Goal: Find specific page/section: Find specific page/section

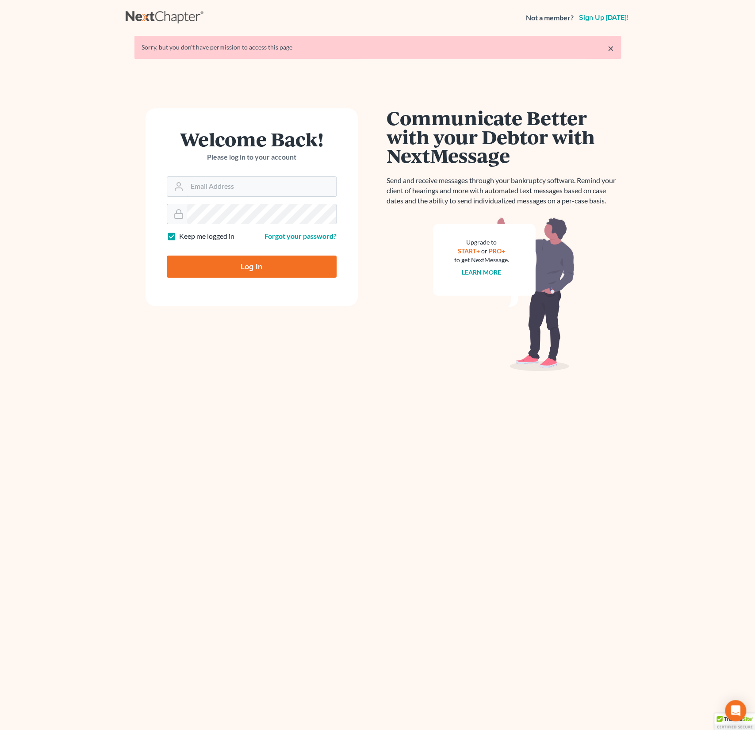
type input "[PERSON_NAME][EMAIL_ADDRESS][DOMAIN_NAME]"
click at [236, 259] on input "Log In" at bounding box center [252, 266] width 170 height 22
type input "Thinking..."
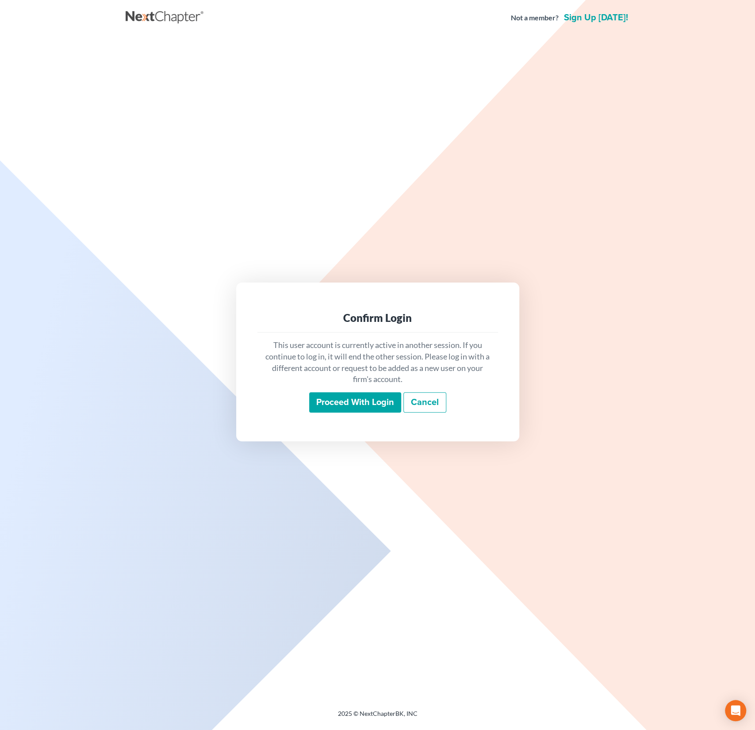
click at [358, 404] on input "Proceed with login" at bounding box center [355, 402] width 92 height 20
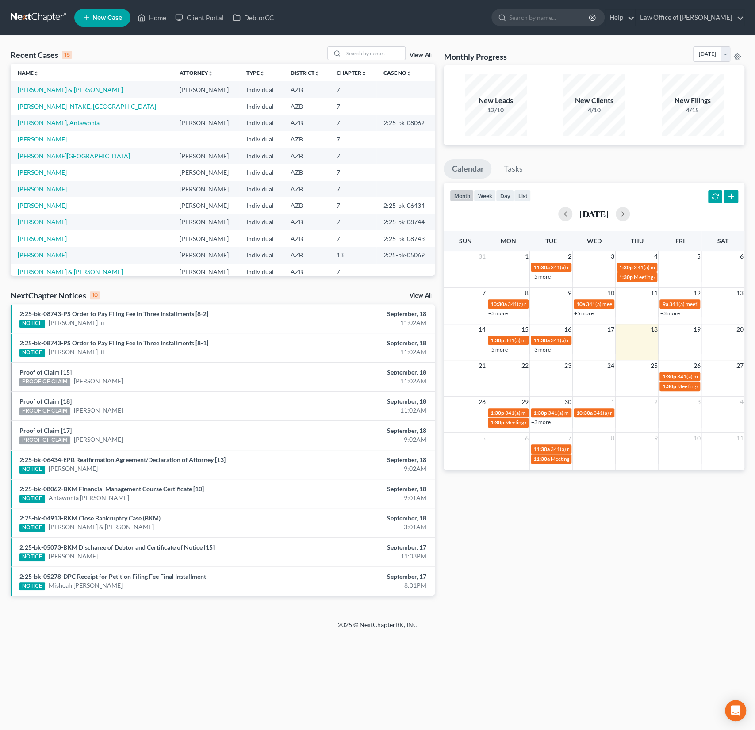
click at [374, 63] on div "Recent Cases 15 View All" at bounding box center [223, 54] width 424 height 17
click at [366, 56] on input "search" at bounding box center [374, 53] width 62 height 13
type input "glaze"
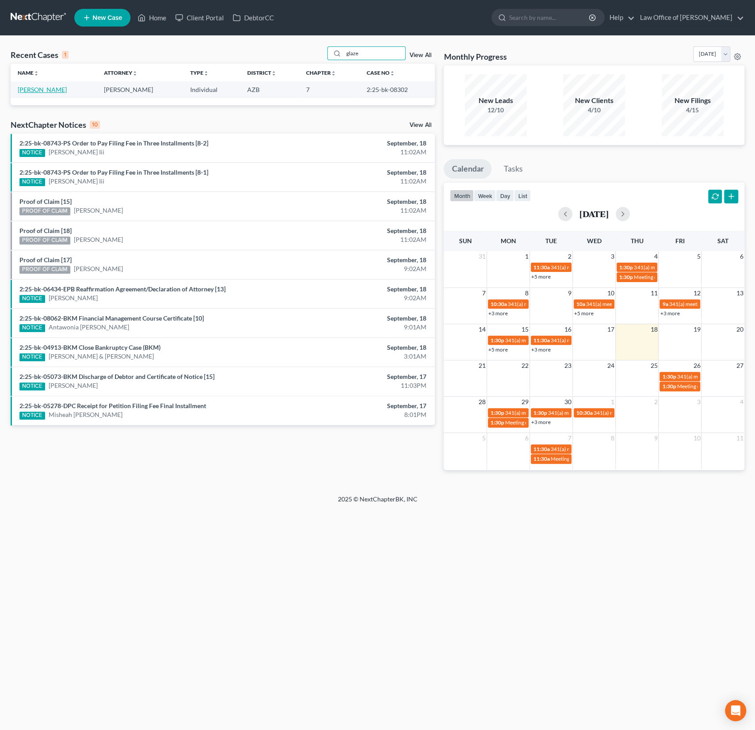
click at [40, 91] on link "Glaze, Patrick" at bounding box center [42, 90] width 49 height 8
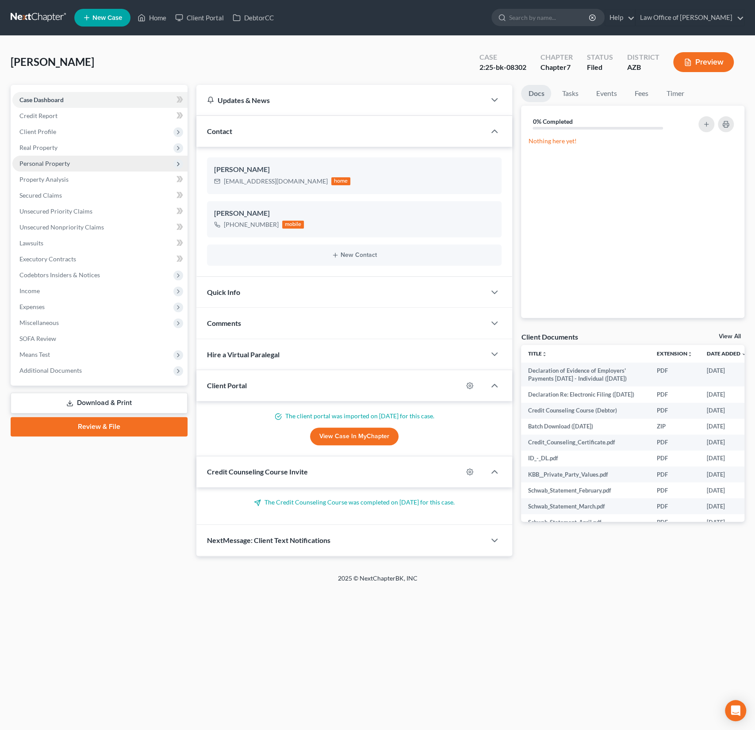
click at [51, 160] on span "Personal Property" at bounding box center [44, 164] width 50 height 8
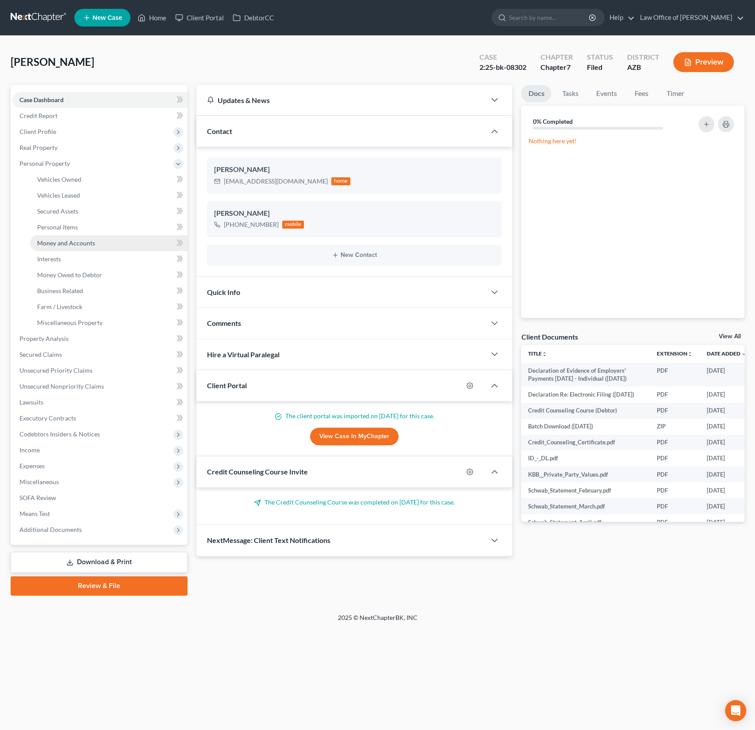
click at [65, 240] on span "Money and Accounts" at bounding box center [66, 243] width 58 height 8
